Goal: Task Accomplishment & Management: Manage account settings

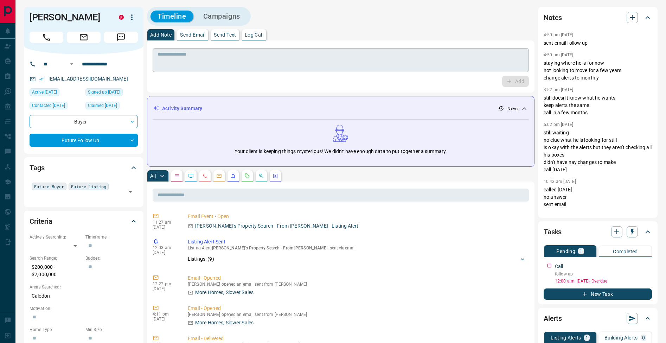
click at [191, 57] on textarea at bounding box center [341, 60] width 366 height 18
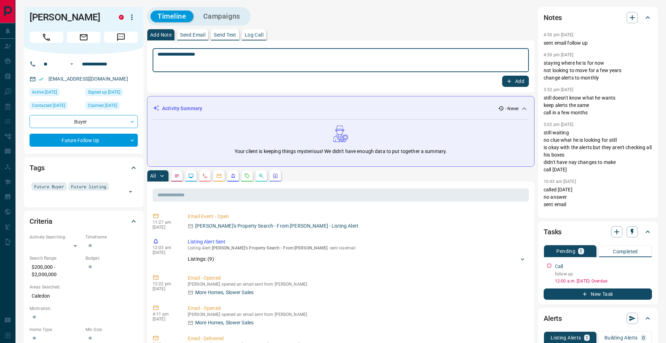
type textarea "**********"
click at [518, 83] on button "Add" at bounding box center [515, 81] width 27 height 11
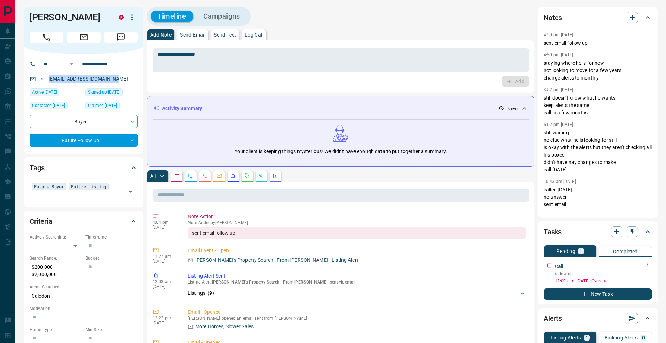
click at [647, 263] on icon "button" at bounding box center [648, 265] width 6 height 6
click at [644, 276] on li "Edit" at bounding box center [636, 278] width 31 height 11
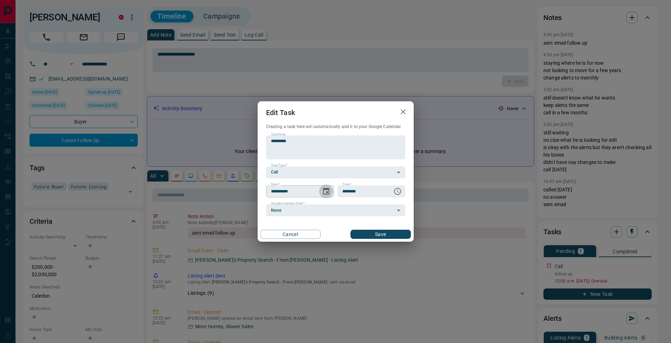
click at [329, 193] on icon "Choose date, selected date is Aug 14, 2025" at bounding box center [326, 191] width 8 height 8
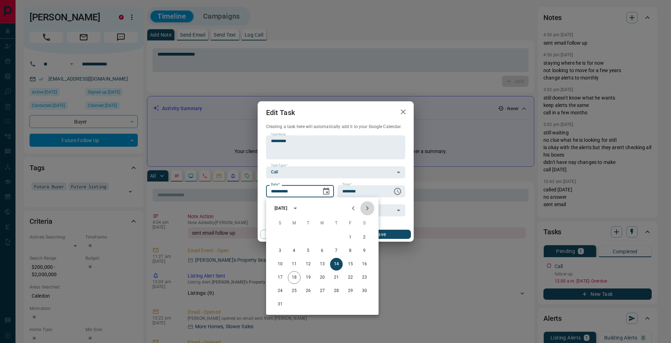
click at [368, 211] on icon "Next month" at bounding box center [367, 208] width 8 height 8
click at [320, 278] on button "22" at bounding box center [322, 277] width 13 height 13
type input "**********"
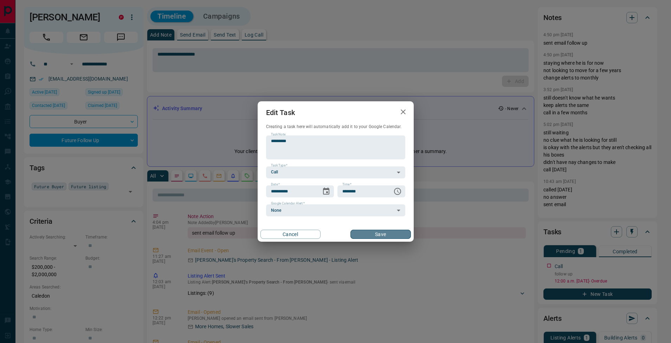
click at [383, 232] on button "Save" at bounding box center [381, 234] width 60 height 9
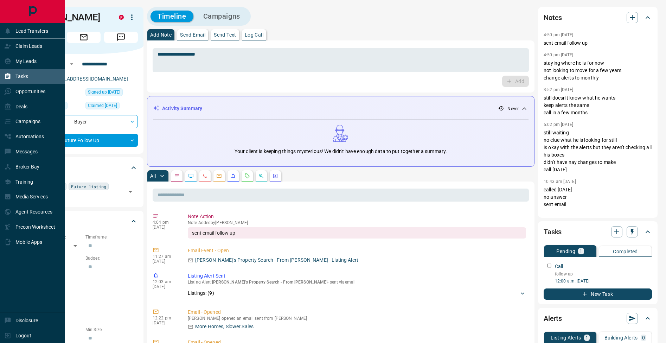
click at [3, 78] on div "Tasks" at bounding box center [32, 76] width 65 height 15
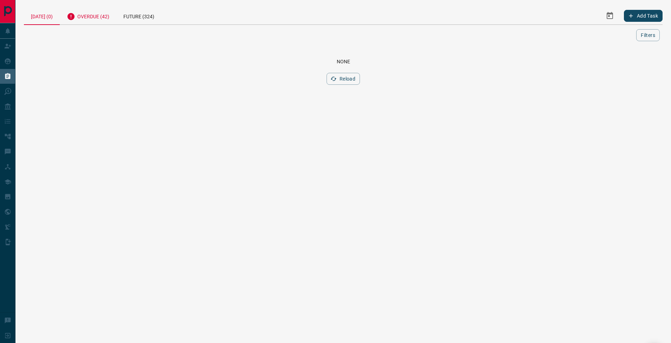
click at [96, 20] on div "Overdue (42)" at bounding box center [88, 15] width 57 height 17
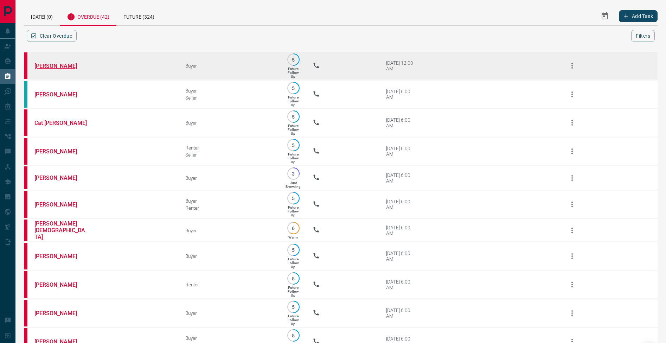
click at [52, 66] on link "[PERSON_NAME]" at bounding box center [60, 66] width 53 height 7
